Goal: Complete application form

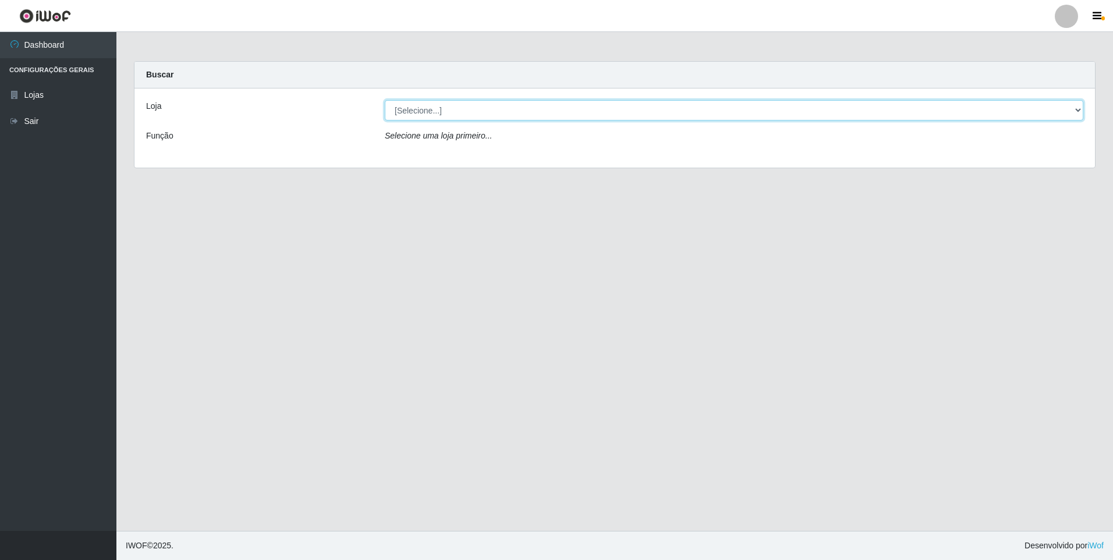
click at [495, 111] on select "[Selecione...] Atacado Vem - [STREET_ADDRESS]" at bounding box center [734, 110] width 699 height 20
select select "461"
click at [385, 100] on select "[Selecione...] Atacado Vem - [STREET_ADDRESS]" at bounding box center [734, 110] width 699 height 20
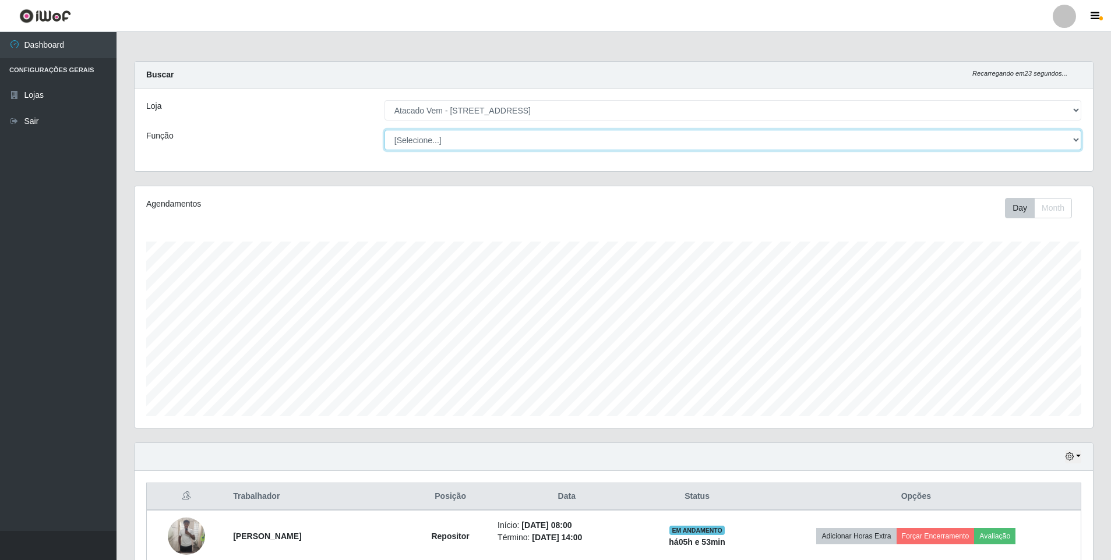
click at [962, 142] on select "[Selecione...] Carregador e Descarregador de Caminhão Carregador e Descarregado…" at bounding box center [732, 140] width 696 height 20
click at [531, 134] on select "[Selecione...] Carregador e Descarregador de Caminhão Carregador e Descarregado…" at bounding box center [732, 140] width 696 height 20
click at [384, 130] on select "[Selecione...] Carregador e Descarregador de Caminhão Carregador e Descarregado…" at bounding box center [732, 140] width 696 height 20
click at [727, 147] on select "[Selecione...] Carregador e Descarregador de Caminhão Carregador e Descarregado…" at bounding box center [732, 140] width 696 height 20
click at [384, 130] on select "[Selecione...] Carregador e Descarregador de Caminhão Carregador e Descarregado…" at bounding box center [732, 140] width 696 height 20
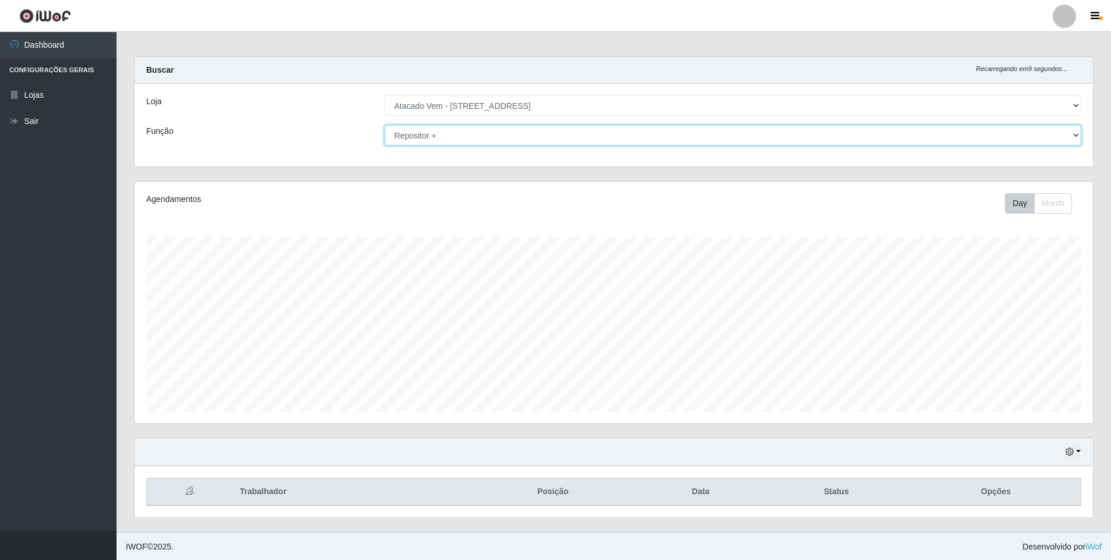
scroll to position [6, 0]
click at [512, 142] on select "[Selecione...] Carregador e Descarregador de Caminhão Carregador e Descarregado…" at bounding box center [732, 134] width 696 height 20
click at [384, 124] on select "[Selecione...] Carregador e Descarregador de Caminhão Carregador e Descarregado…" at bounding box center [732, 134] width 696 height 20
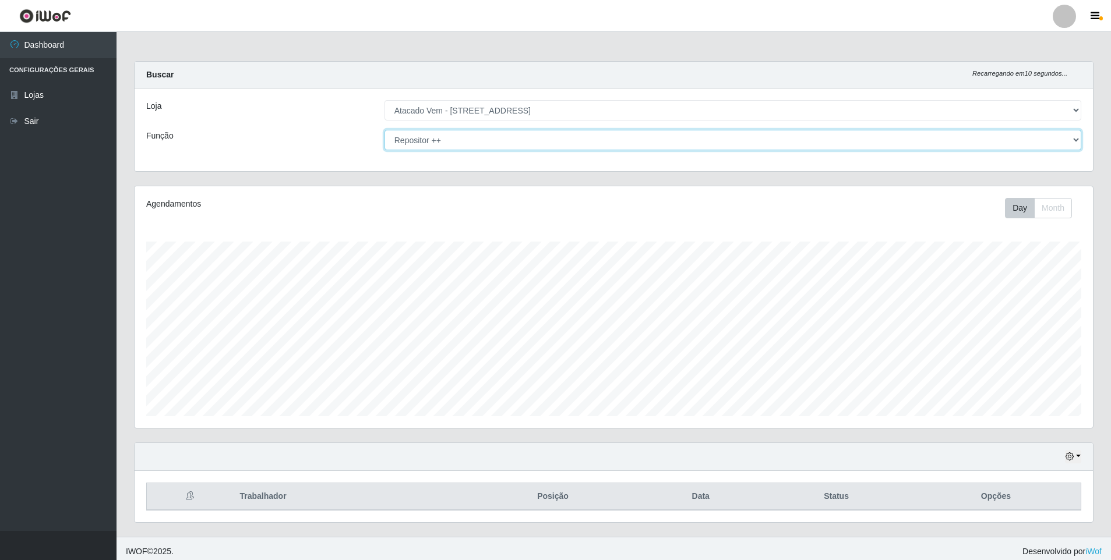
click at [491, 142] on select "[Selecione...] Carregador e Descarregador de Caminhão Carregador e Descarregado…" at bounding box center [732, 140] width 696 height 20
select select "24"
click at [384, 130] on select "[Selecione...] Carregador e Descarregador de Caminhão Carregador e Descarregado…" at bounding box center [732, 140] width 696 height 20
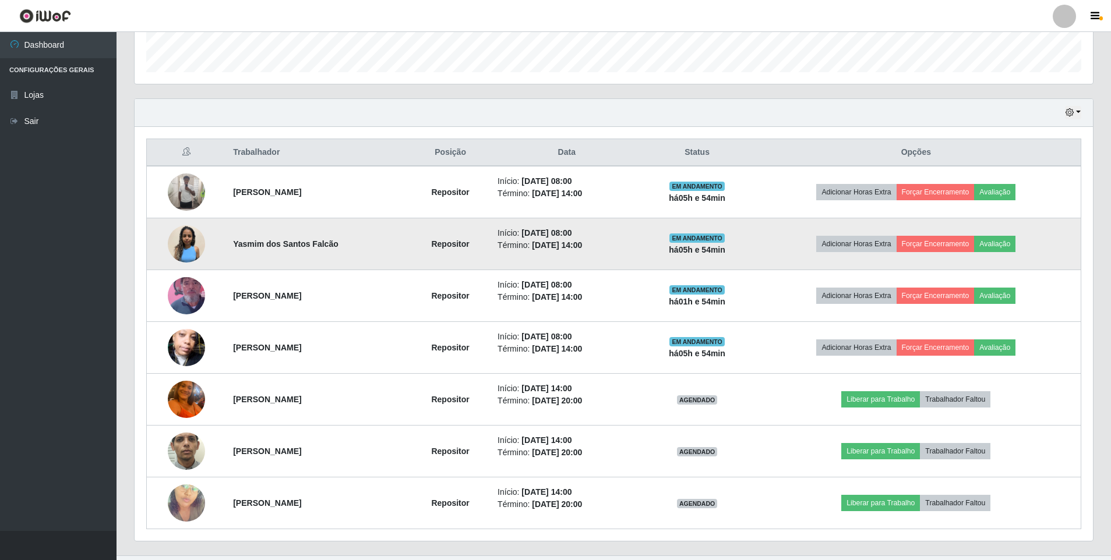
scroll to position [369, 0]
